Goal: Transaction & Acquisition: Purchase product/service

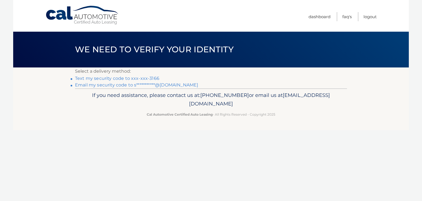
click at [144, 77] on link "Text my security code to xxx-xxx-3166" at bounding box center [117, 78] width 84 height 5
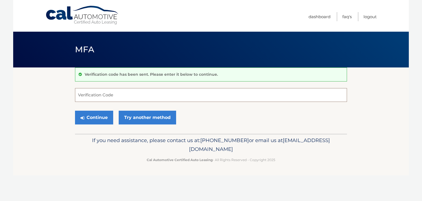
click at [141, 95] on input "Verification Code" at bounding box center [211, 95] width 272 height 14
type input "765952"
click at [95, 117] on button "Continue" at bounding box center [94, 118] width 38 height 14
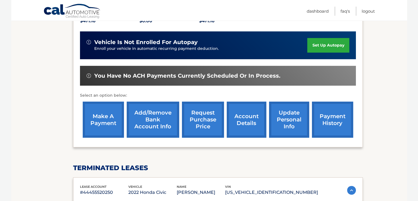
scroll to position [139, 0]
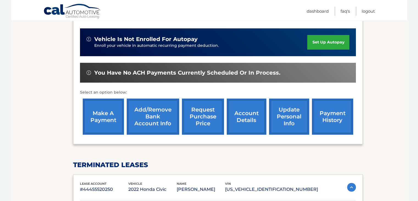
click at [108, 111] on link "make a payment" at bounding box center [103, 116] width 41 height 36
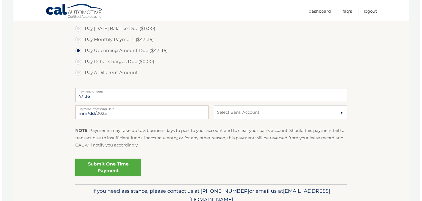
scroll to position [174, 0]
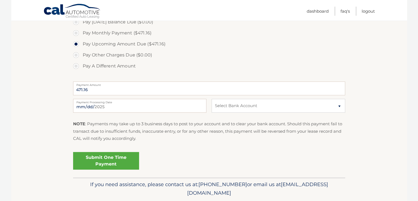
click at [125, 163] on link "Submit One Time Payment" at bounding box center [106, 161] width 66 height 18
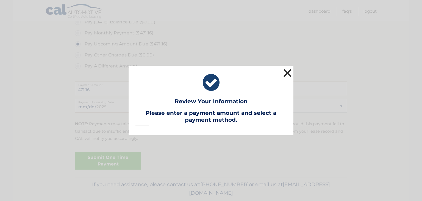
click at [290, 73] on button "×" at bounding box center [287, 72] width 11 height 11
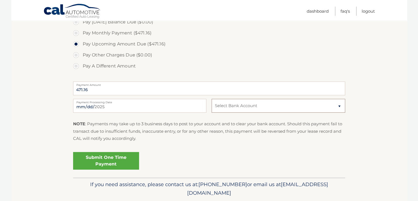
click at [326, 102] on select "Select Bank Account Checking TEACHERS FCU *****2315 Checking TEACHERS FCU *****…" at bounding box center [278, 106] width 133 height 14
select select "MjQyZmZlODMtYzg5ZC00ZGMyLTg3MGEtNzk5NzNmM2YwYTdm"
click at [212, 99] on select "Select Bank Account Checking TEACHERS FCU *****2315 Checking TEACHERS FCU *****…" at bounding box center [278, 106] width 133 height 14
click at [126, 161] on link "Submit One Time Payment" at bounding box center [106, 161] width 66 height 18
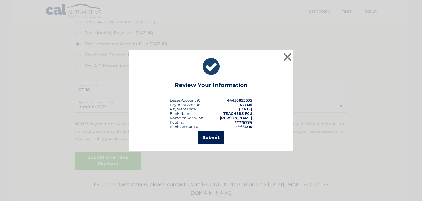
click at [216, 139] on button "Submit" at bounding box center [211, 137] width 26 height 13
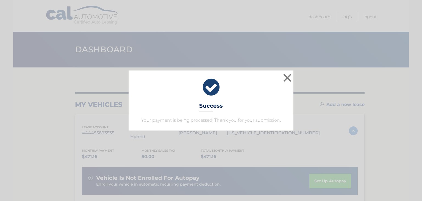
click at [53, 92] on div "× Success Your payment is being processed. Thank you for your submission." at bounding box center [211, 100] width 418 height 60
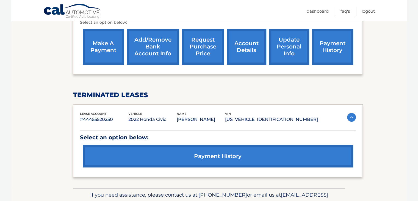
scroll to position [222, 0]
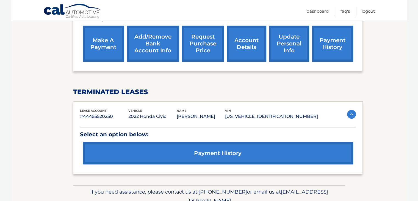
click at [234, 144] on link "payment history" at bounding box center [218, 153] width 271 height 22
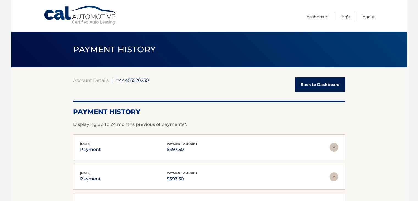
click at [315, 84] on link "Back to Dashboard" at bounding box center [320, 84] width 50 height 15
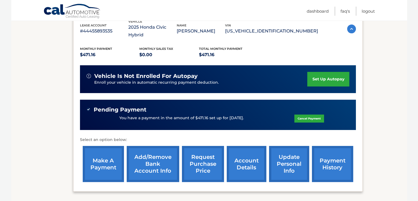
scroll to position [100, 0]
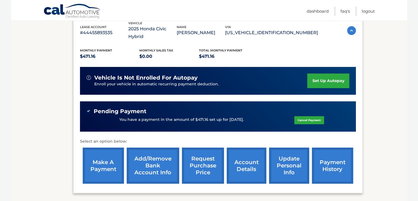
click at [335, 152] on link "payment history" at bounding box center [332, 165] width 41 height 36
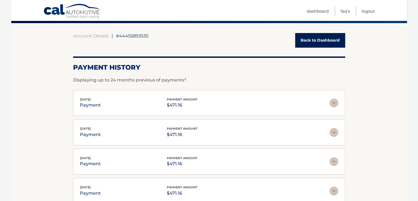
scroll to position [45, 0]
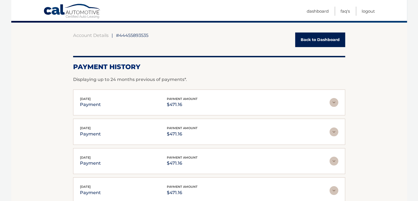
click at [332, 103] on img at bounding box center [334, 102] width 9 height 9
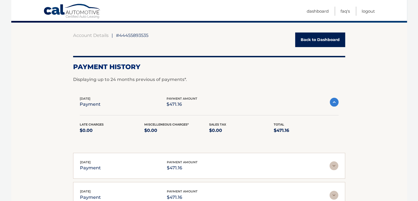
click at [332, 103] on img at bounding box center [334, 102] width 9 height 9
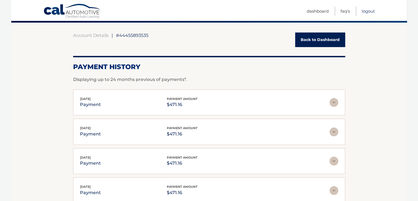
click at [368, 11] on link "Logout" at bounding box center [368, 11] width 13 height 9
